Goal: Task Accomplishment & Management: Complete application form

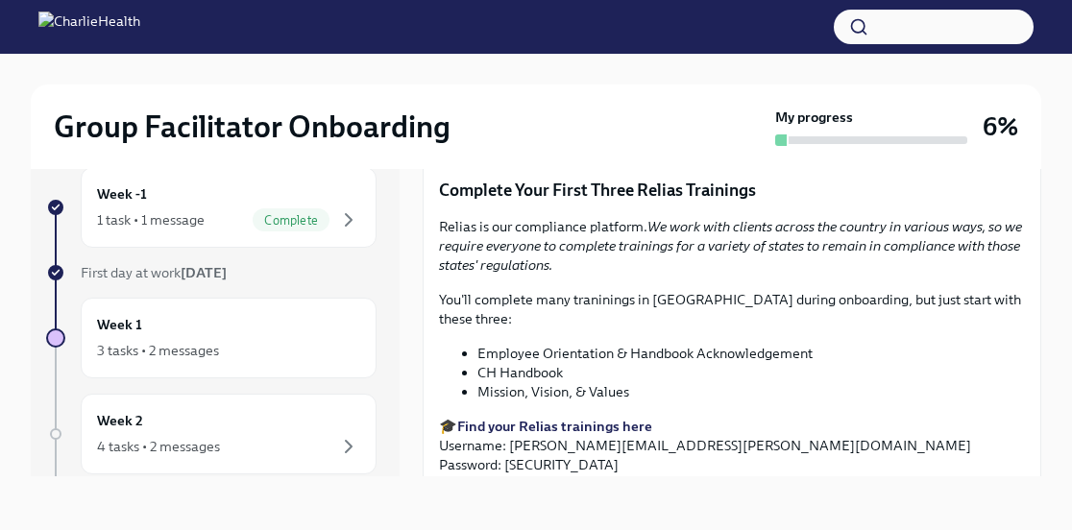
scroll to position [2099, 0]
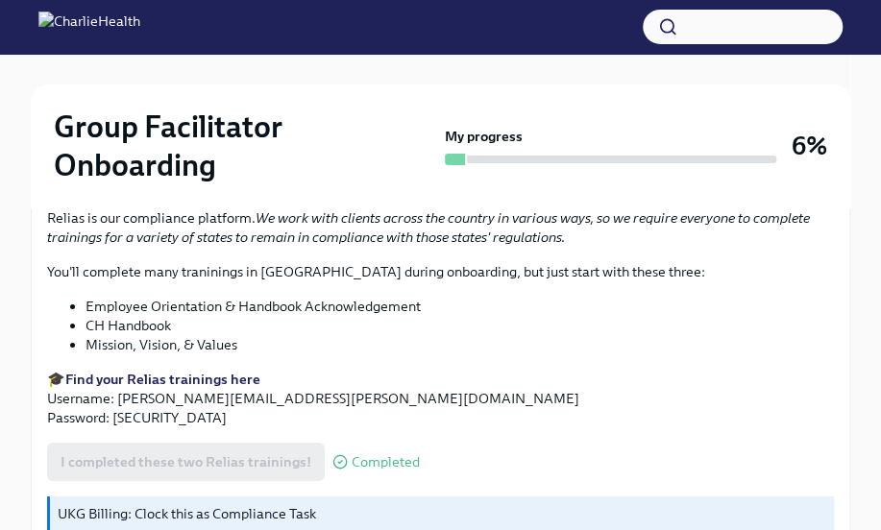
scroll to position [2498, 0]
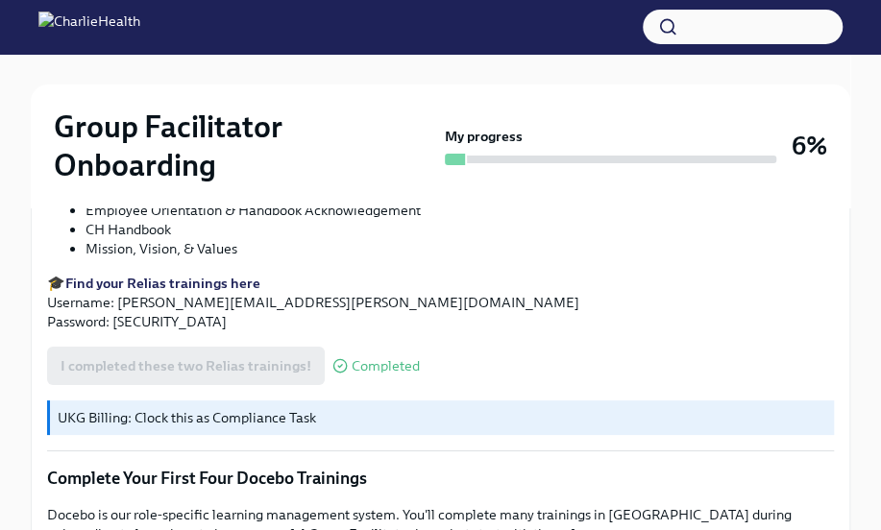
click at [286, 370] on div "I completed these two Relias trainings! Completed" at bounding box center [233, 366] width 373 height 38
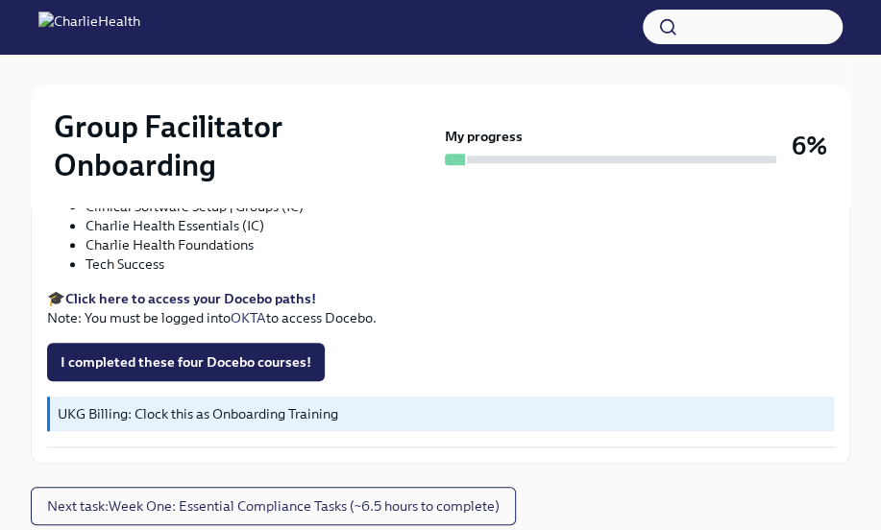
scroll to position [2882, 0]
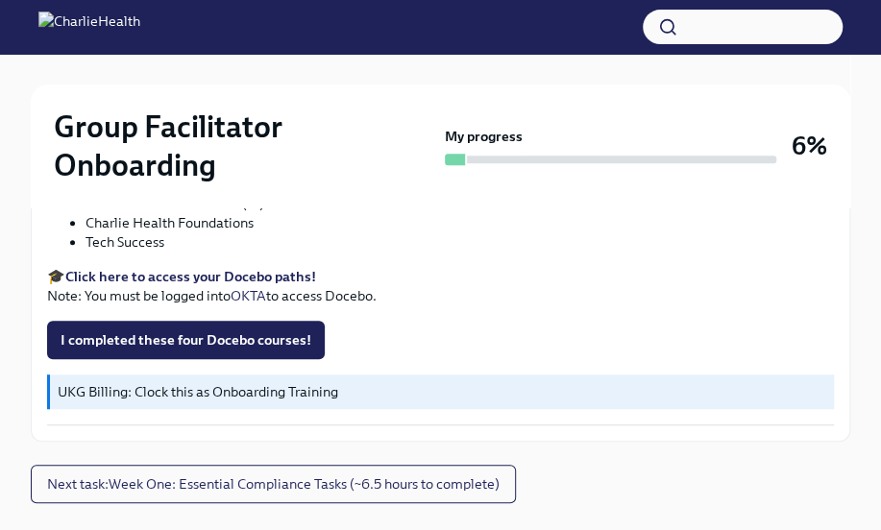
click at [301, 273] on strong "Click here to access your Docebo paths!" at bounding box center [190, 276] width 251 height 17
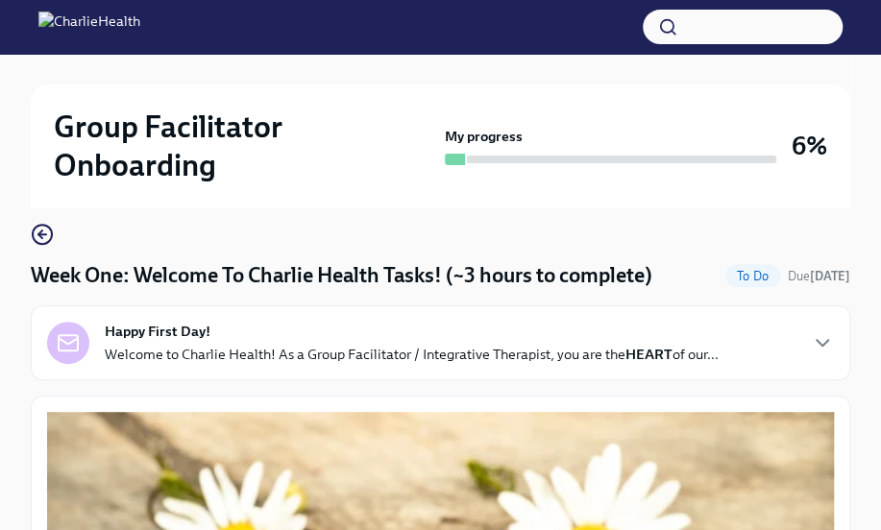
scroll to position [0, 0]
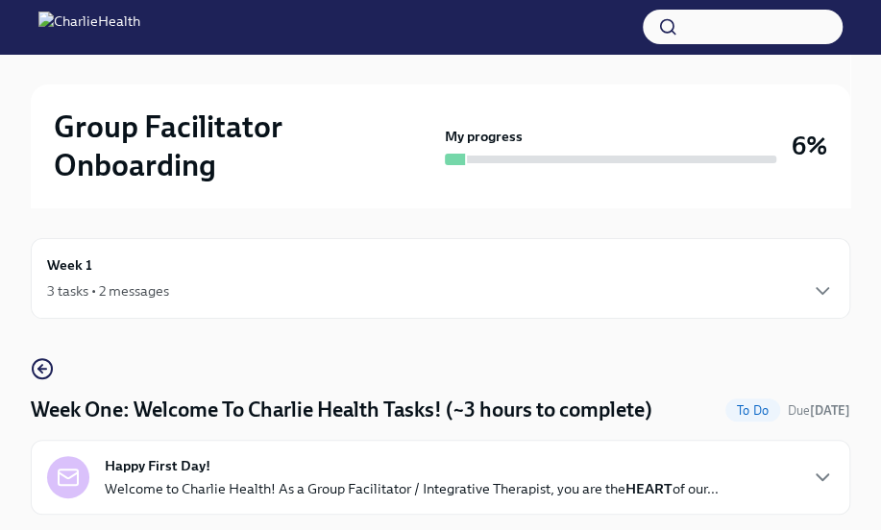
click at [86, 268] on h6 "Week 1" at bounding box center [69, 265] width 45 height 21
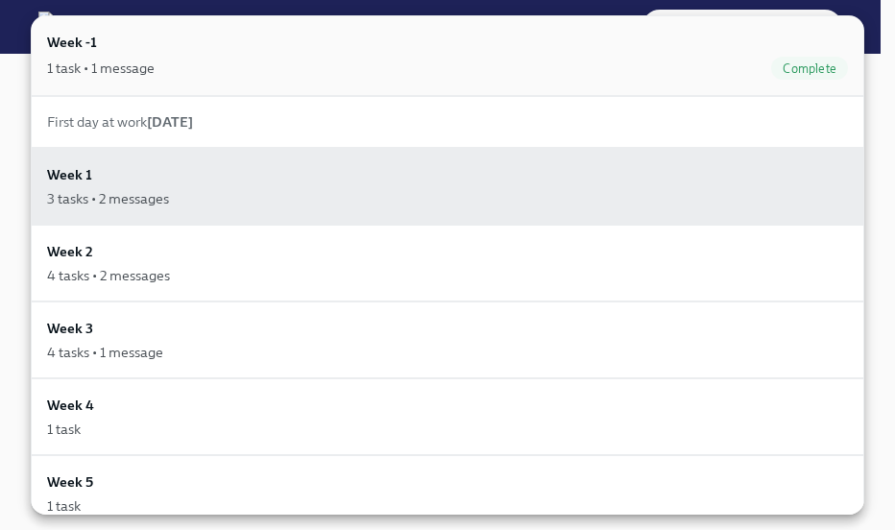
click at [100, 61] on div "1 task • 1 message" at bounding box center [101, 68] width 108 height 19
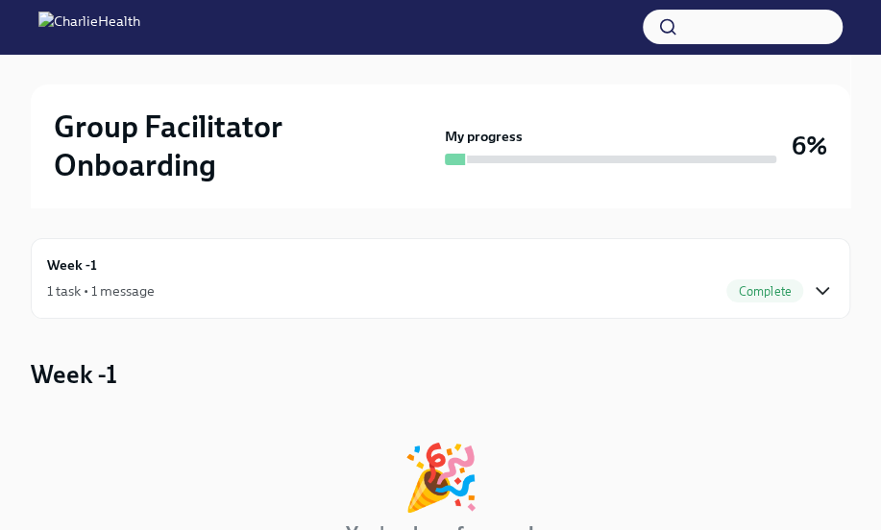
click at [826, 294] on icon "button" at bounding box center [822, 291] width 23 height 23
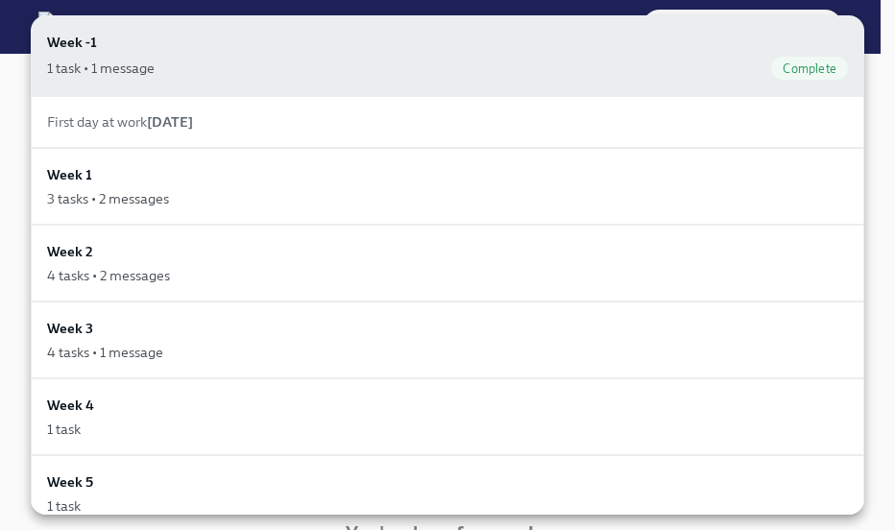
click at [871, 26] on div at bounding box center [447, 265] width 895 height 530
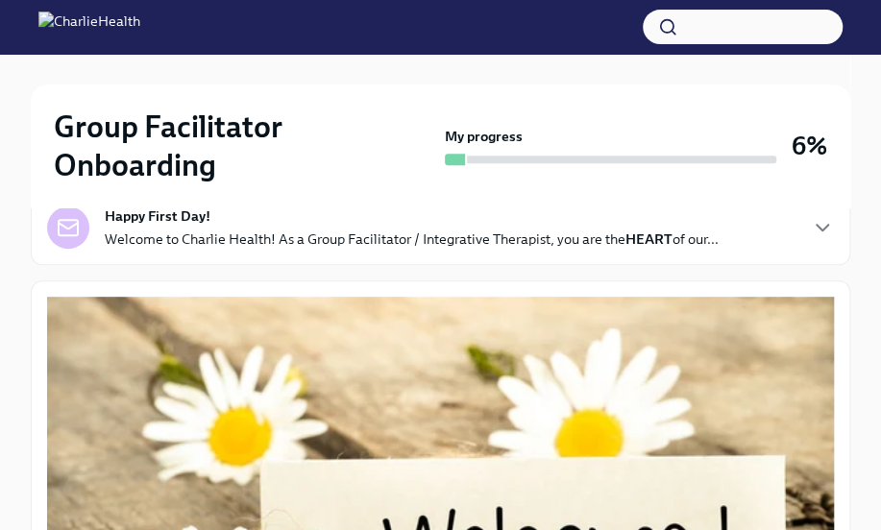
scroll to position [192, 0]
